Goal: Information Seeking & Learning: Learn about a topic

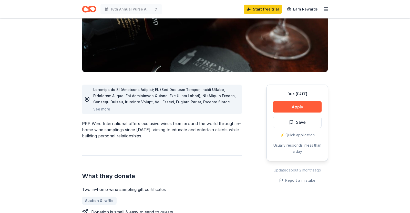
scroll to position [113, 0]
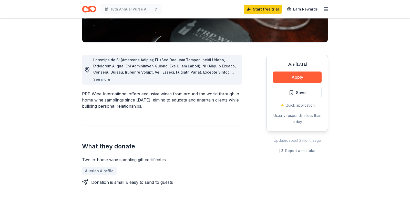
click at [102, 80] on button "See more" at bounding box center [101, 79] width 17 height 6
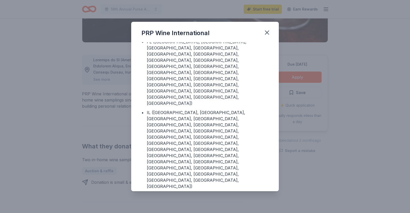
scroll to position [45, 0]
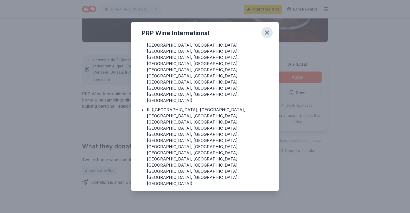
click at [266, 29] on icon "button" at bounding box center [267, 32] width 7 height 7
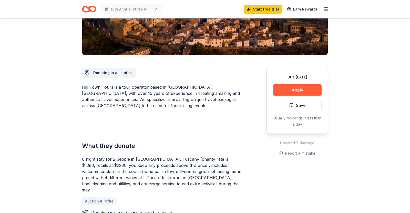
scroll to position [101, 0]
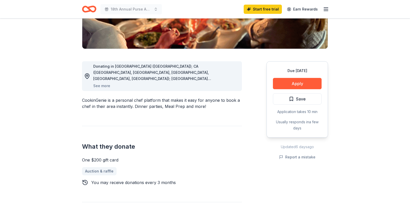
scroll to position [108, 0]
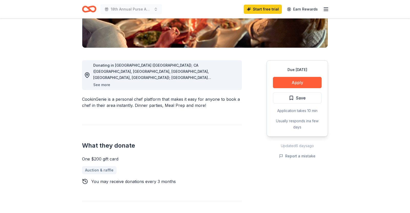
click at [102, 85] on button "See more" at bounding box center [101, 85] width 17 height 6
click at [105, 85] on button "See more" at bounding box center [101, 85] width 17 height 6
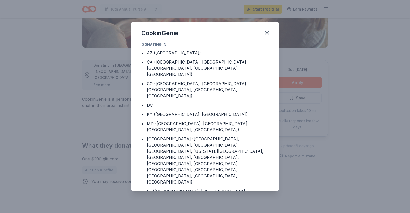
scroll to position [0, 0]
click at [268, 33] on icon "button" at bounding box center [267, 33] width 4 height 4
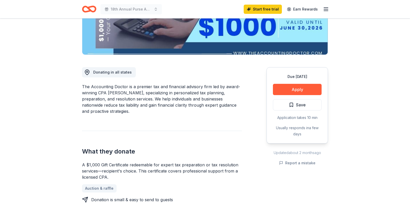
scroll to position [103, 0]
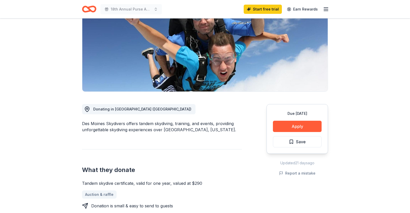
scroll to position [63, 0]
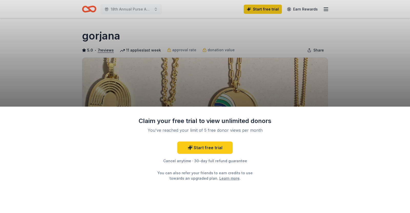
click at [341, 79] on div "Claim your free trial to view unlimited donors You've reached your limit of 5 f…" at bounding box center [205, 106] width 410 height 213
click at [357, 90] on div "Claim your free trial to view unlimited donors You've reached your limit of 5 f…" at bounding box center [205, 106] width 410 height 213
click at [358, 87] on div "Claim your free trial to view unlimited donors You've reached your limit of 5 f…" at bounding box center [205, 106] width 410 height 213
click at [97, 78] on div "Claim your free trial to view unlimited donors You've reached your limit of 5 f…" at bounding box center [205, 106] width 410 height 213
